Goal: Obtain resource: Download file/media

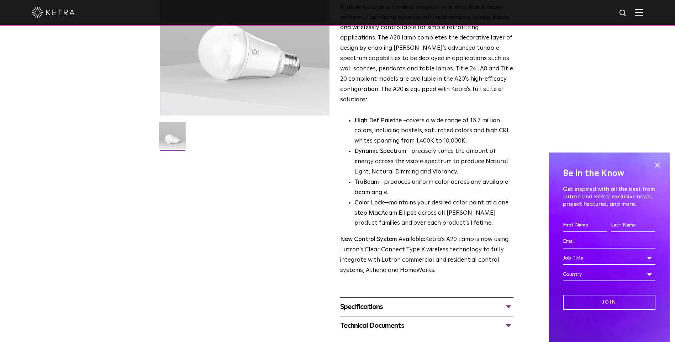
scroll to position [107, 0]
click at [507, 301] on div "Specifications" at bounding box center [426, 306] width 173 height 11
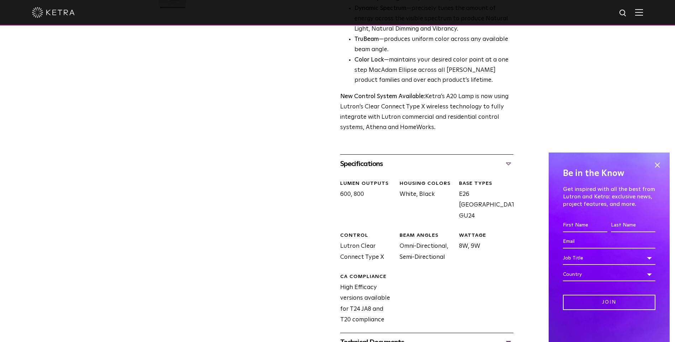
scroll to position [285, 0]
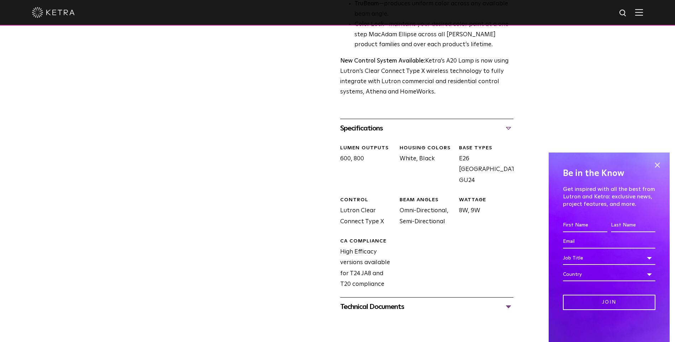
click at [508, 301] on div "Technical Documents" at bounding box center [426, 306] width 173 height 11
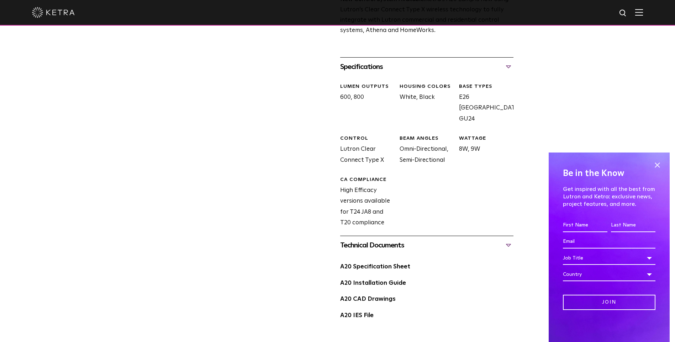
scroll to position [356, 0]
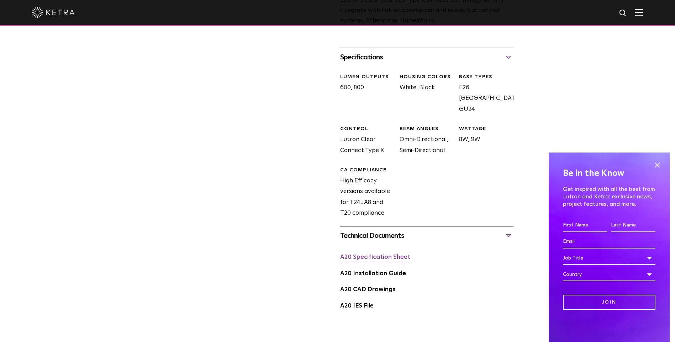
click at [390, 254] on link "A20 Specification Sheet" at bounding box center [375, 257] width 70 height 6
click at [656, 165] on span at bounding box center [657, 165] width 11 height 11
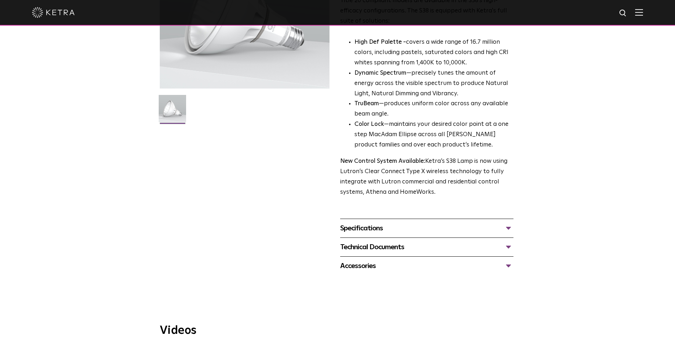
scroll to position [142, 0]
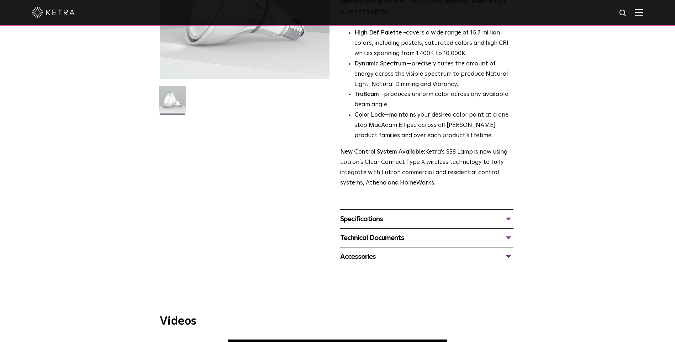
click at [510, 219] on div "Specifications" at bounding box center [426, 219] width 173 height 11
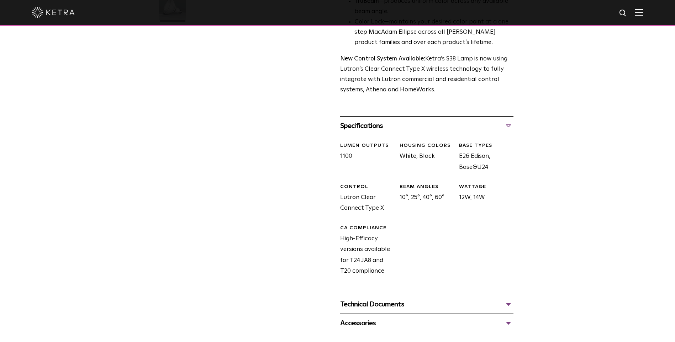
scroll to position [249, 0]
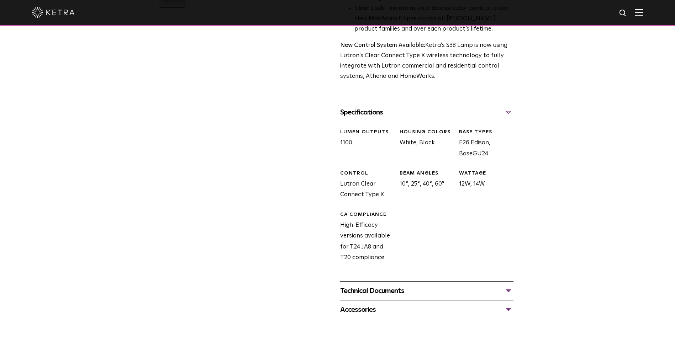
click at [509, 288] on div "Technical Documents" at bounding box center [426, 290] width 173 height 11
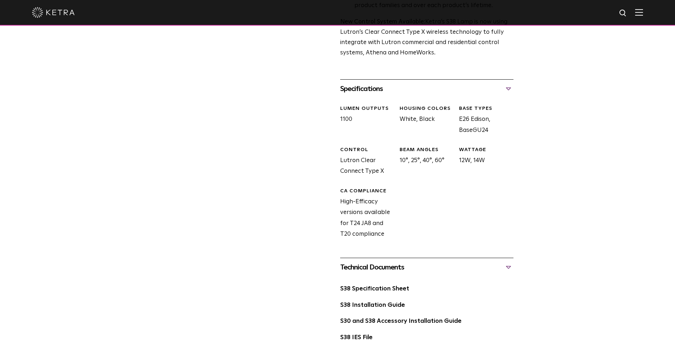
scroll to position [320, 0]
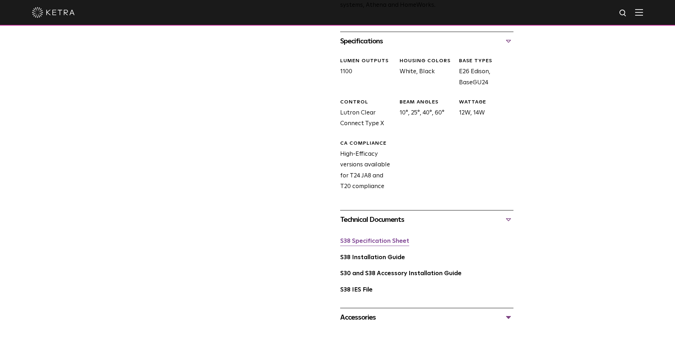
click at [362, 242] on link "S38 Specification Sheet" at bounding box center [374, 241] width 69 height 6
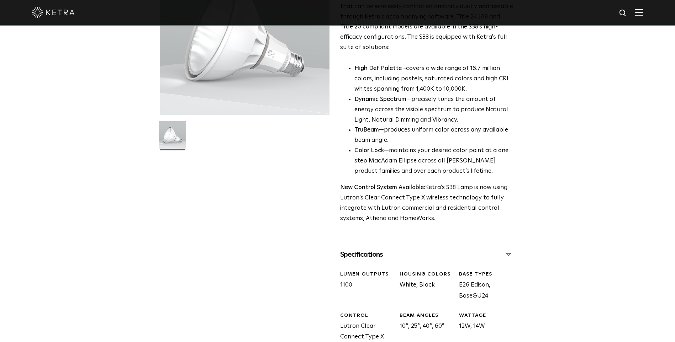
scroll to position [0, 0]
